Goal: Complete application form

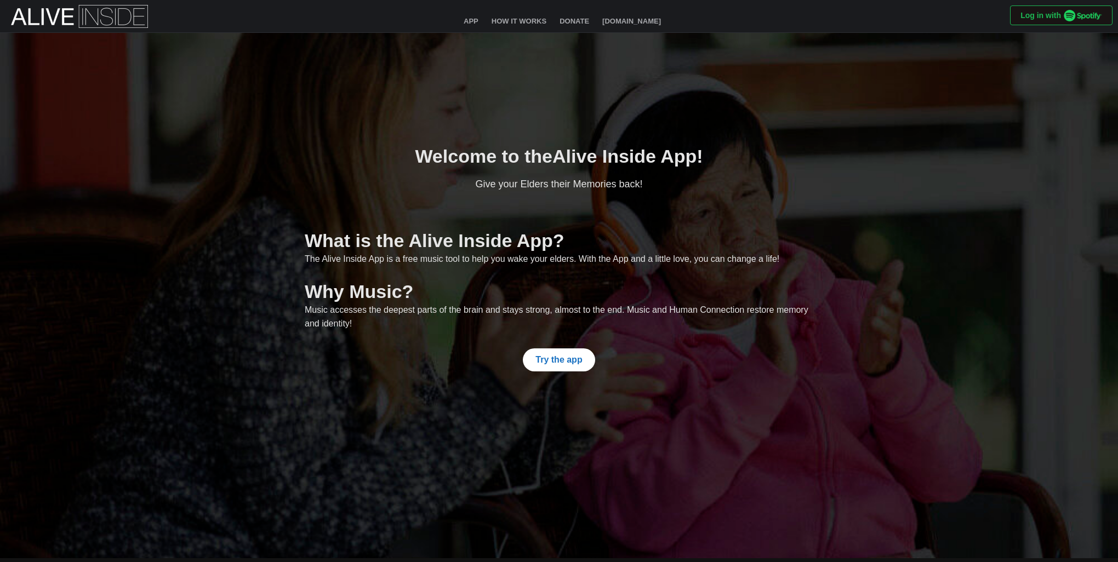
click at [562, 363] on span "Try the app" at bounding box center [558, 360] width 47 height 22
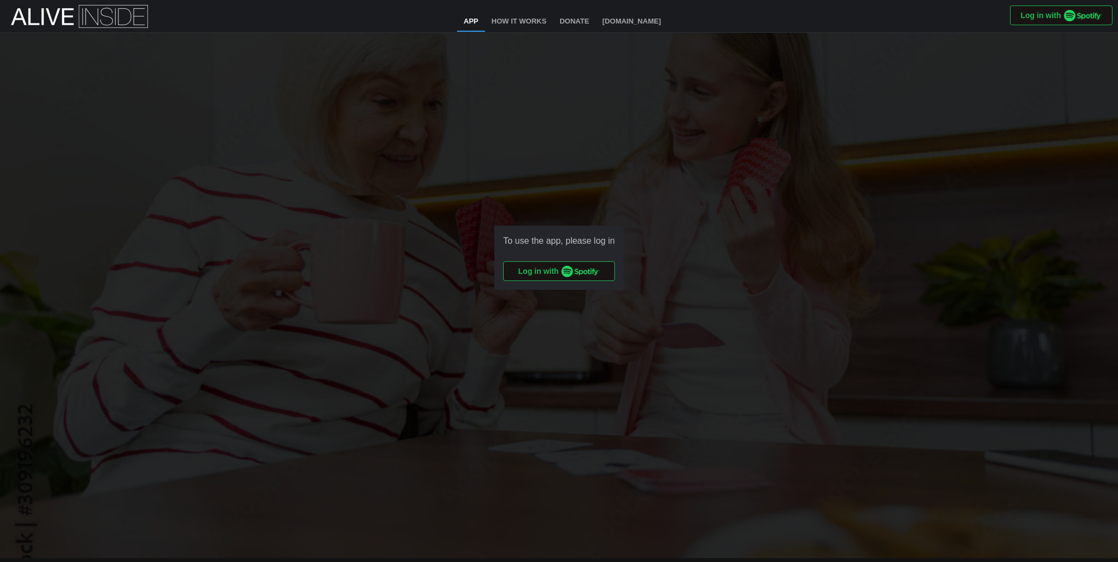
click at [540, 273] on span "Log in with" at bounding box center [559, 271] width 82 height 19
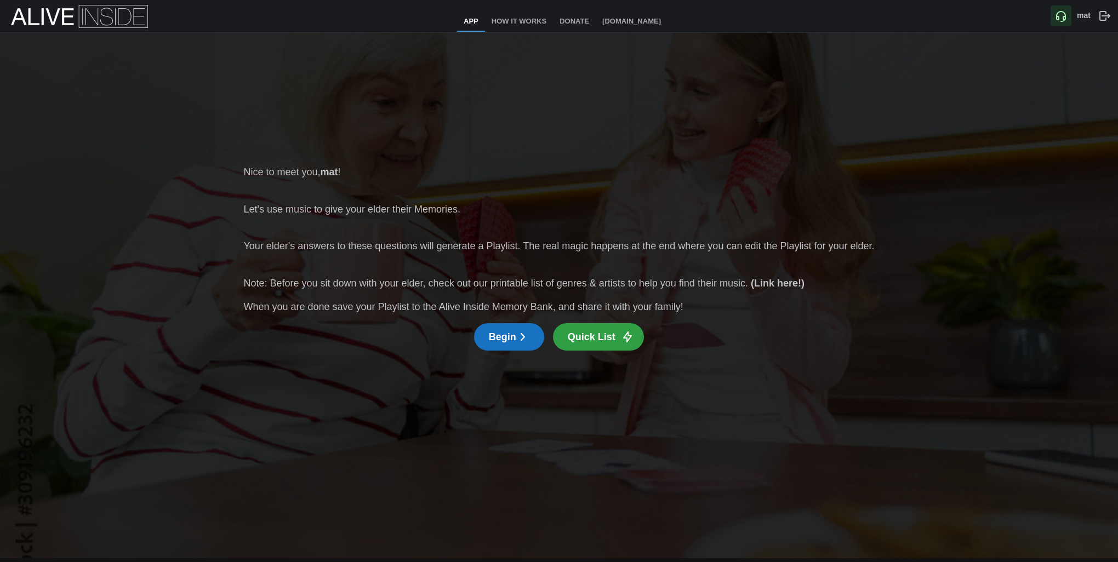
click at [521, 338] on icon "button" at bounding box center [522, 336] width 13 height 13
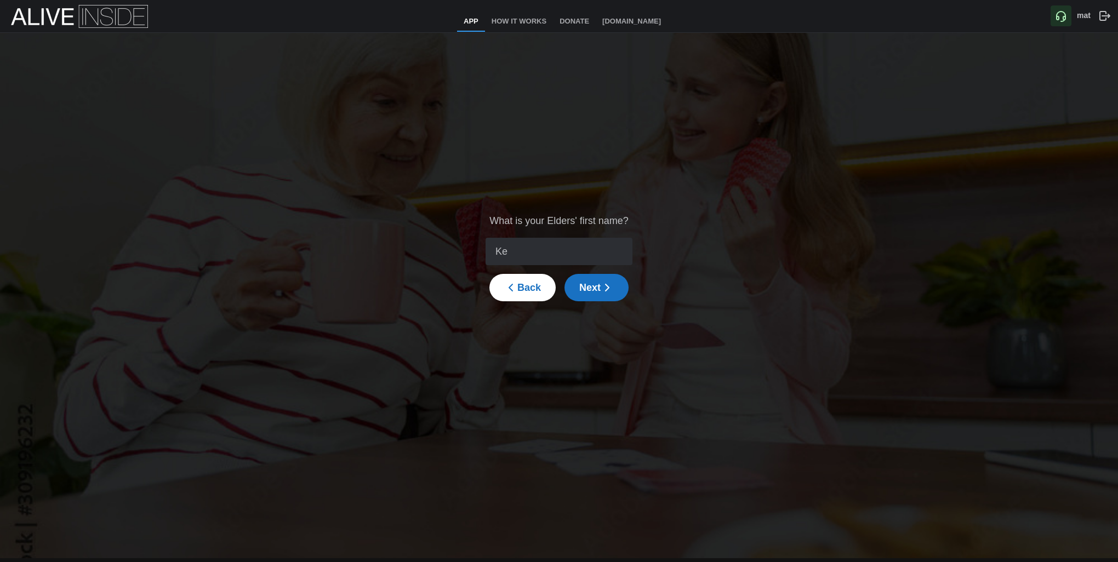
type input "K"
type input "[PERSON_NAME]"
click at [594, 286] on span "Next" at bounding box center [596, 288] width 35 height 26
click at [526, 292] on span "Back" at bounding box center [522, 288] width 37 height 26
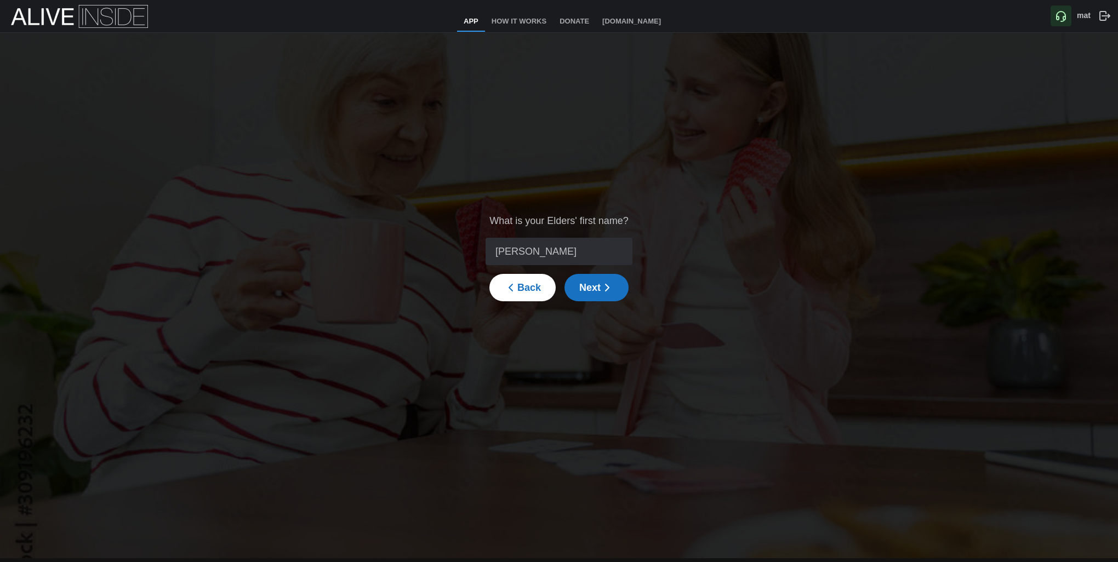
click at [551, 252] on input "[PERSON_NAME]" at bounding box center [559, 251] width 146 height 27
type input "Mat"
click at [590, 293] on span "Next" at bounding box center [596, 288] width 35 height 26
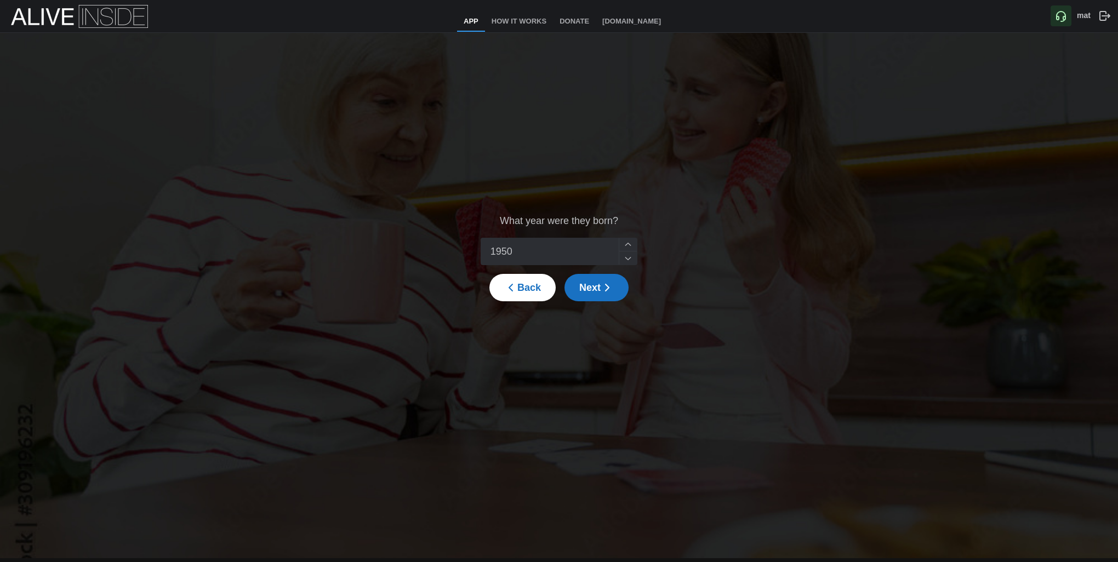
click at [606, 285] on icon "button" at bounding box center [607, 287] width 13 height 13
click at [522, 289] on span "Back" at bounding box center [522, 288] width 37 height 26
click at [592, 251] on input "1950" at bounding box center [559, 251] width 157 height 27
click at [537, 280] on span "Back" at bounding box center [522, 288] width 37 height 26
click at [590, 289] on span "Next" at bounding box center [596, 288] width 35 height 26
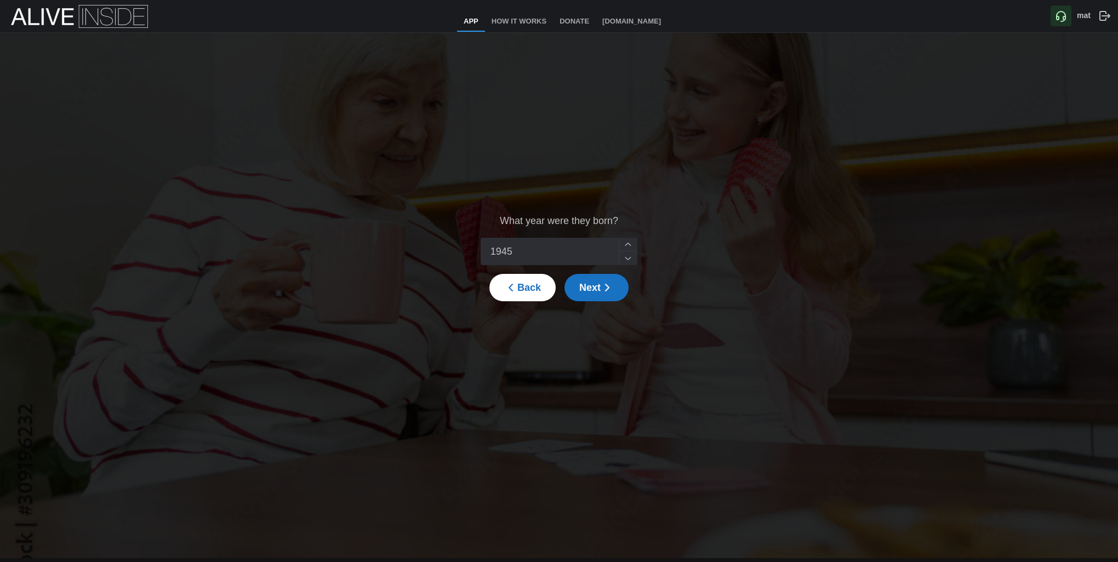
type input "1945"
click at [592, 284] on span "Next" at bounding box center [596, 288] width 35 height 26
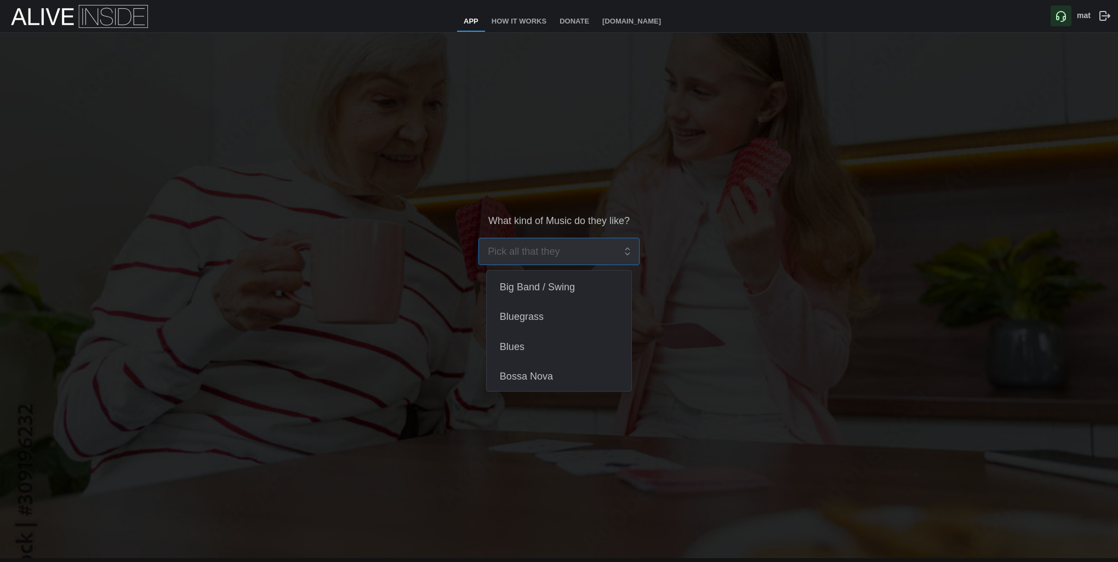
click at [562, 246] on input "search" at bounding box center [551, 251] width 127 height 26
